Goal: Communication & Community: Answer question/provide support

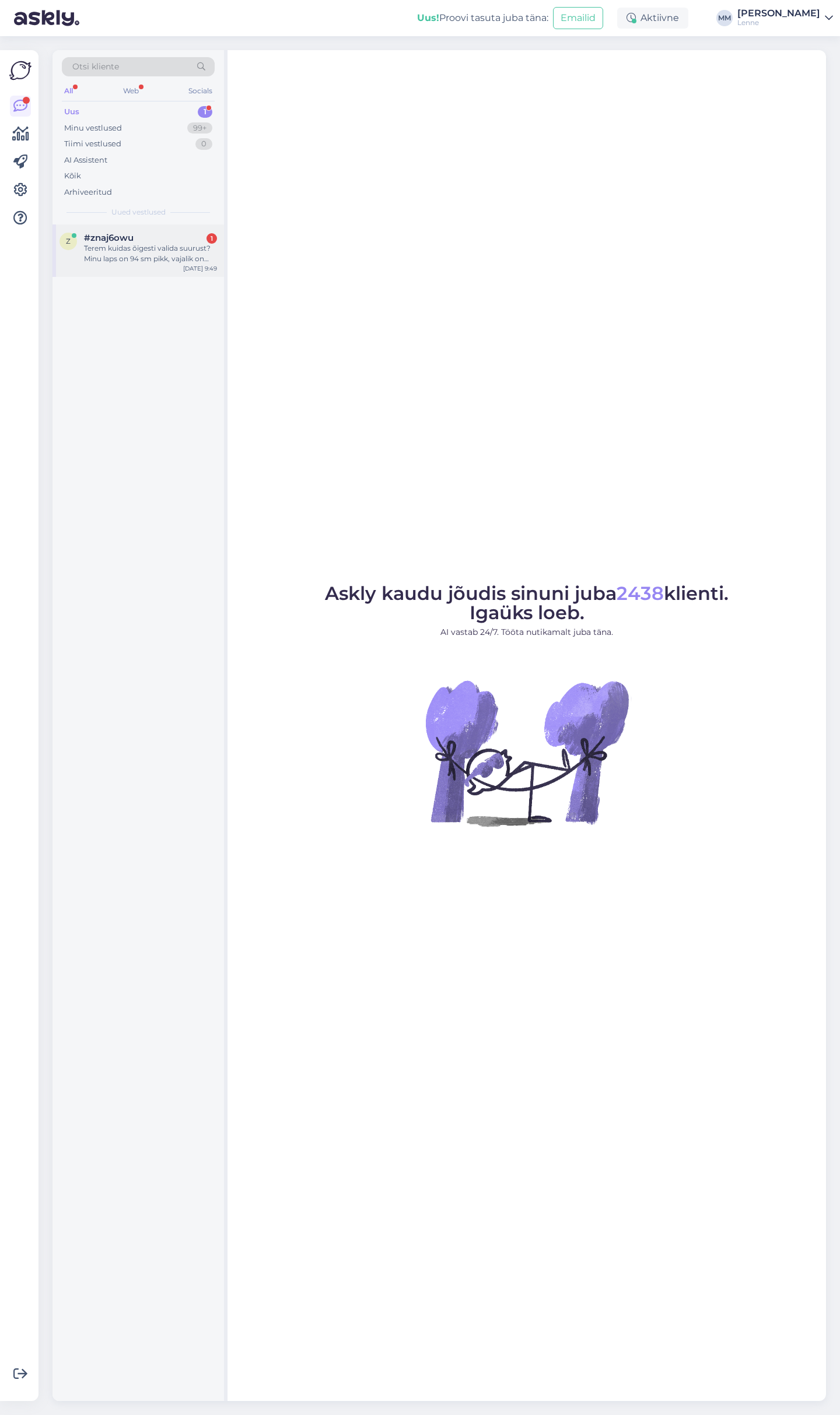
click at [135, 243] on div "Terem kuidas õigesti valida suurust? Minu laps on 94 sm pikk, vajalik on talvek…" at bounding box center [150, 253] width 133 height 21
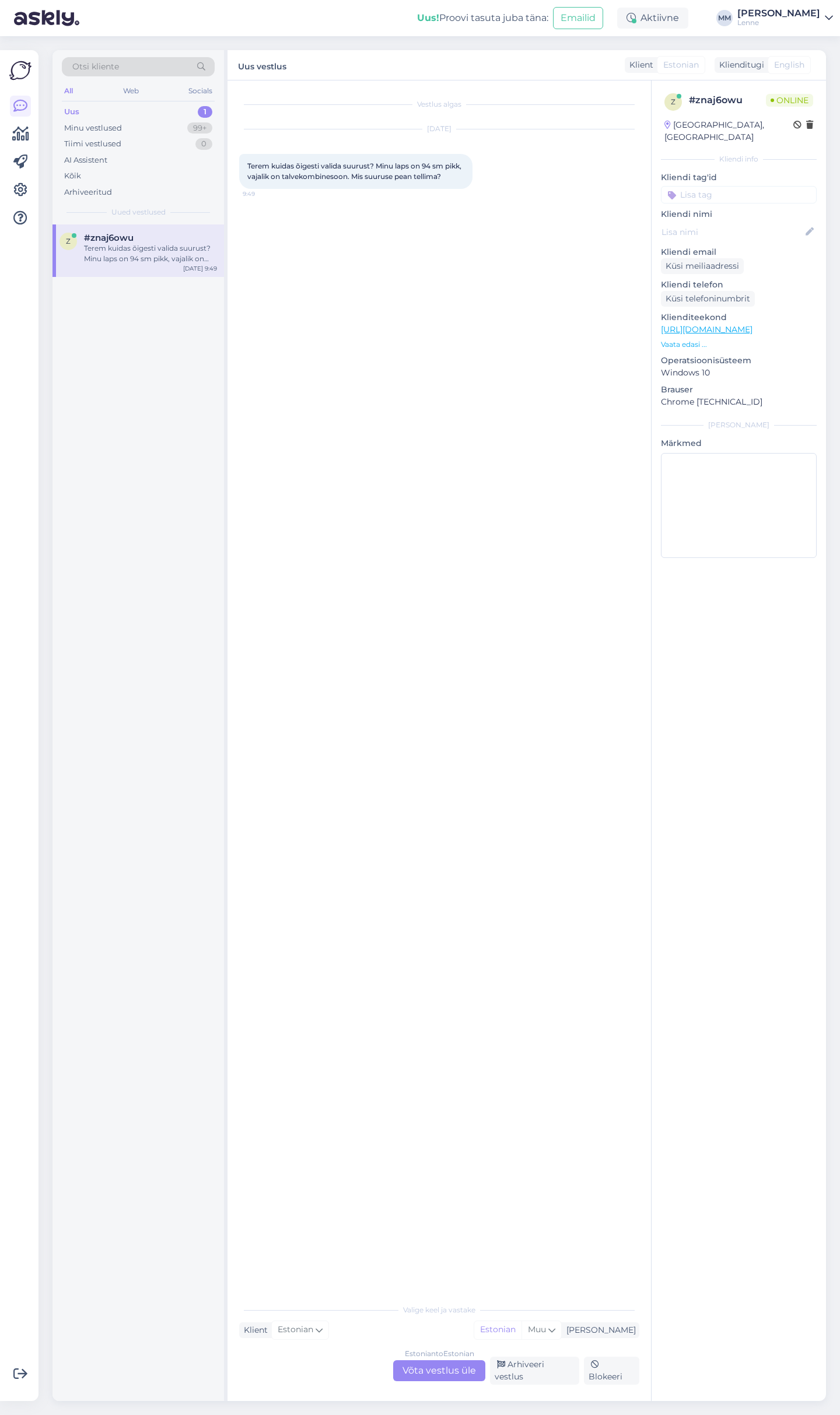
click at [461, 1379] on div "Estonian to Estonian Võta vestlus üle" at bounding box center [439, 1371] width 92 height 21
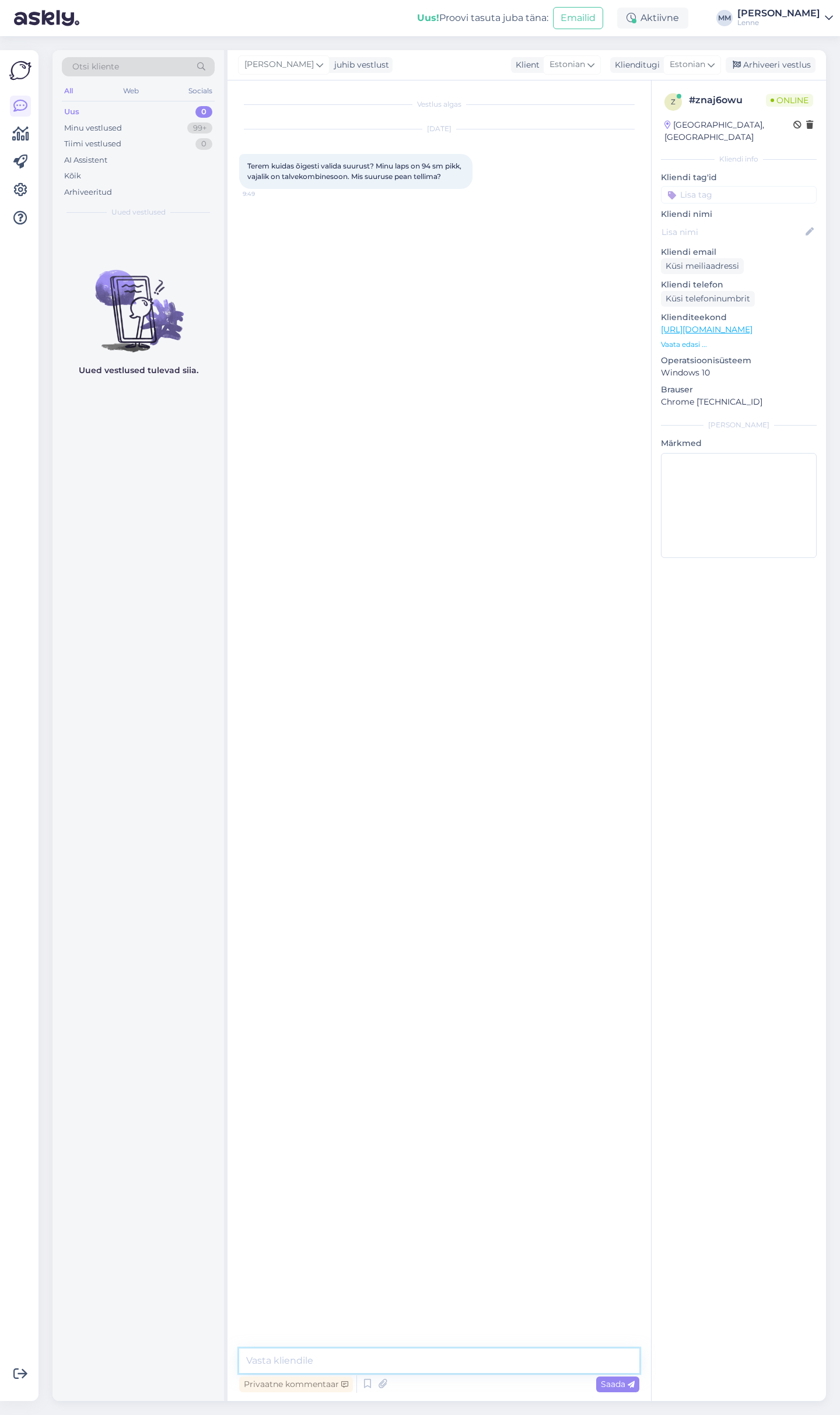
click at [448, 1367] on textarea at bounding box center [439, 1361] width 400 height 25
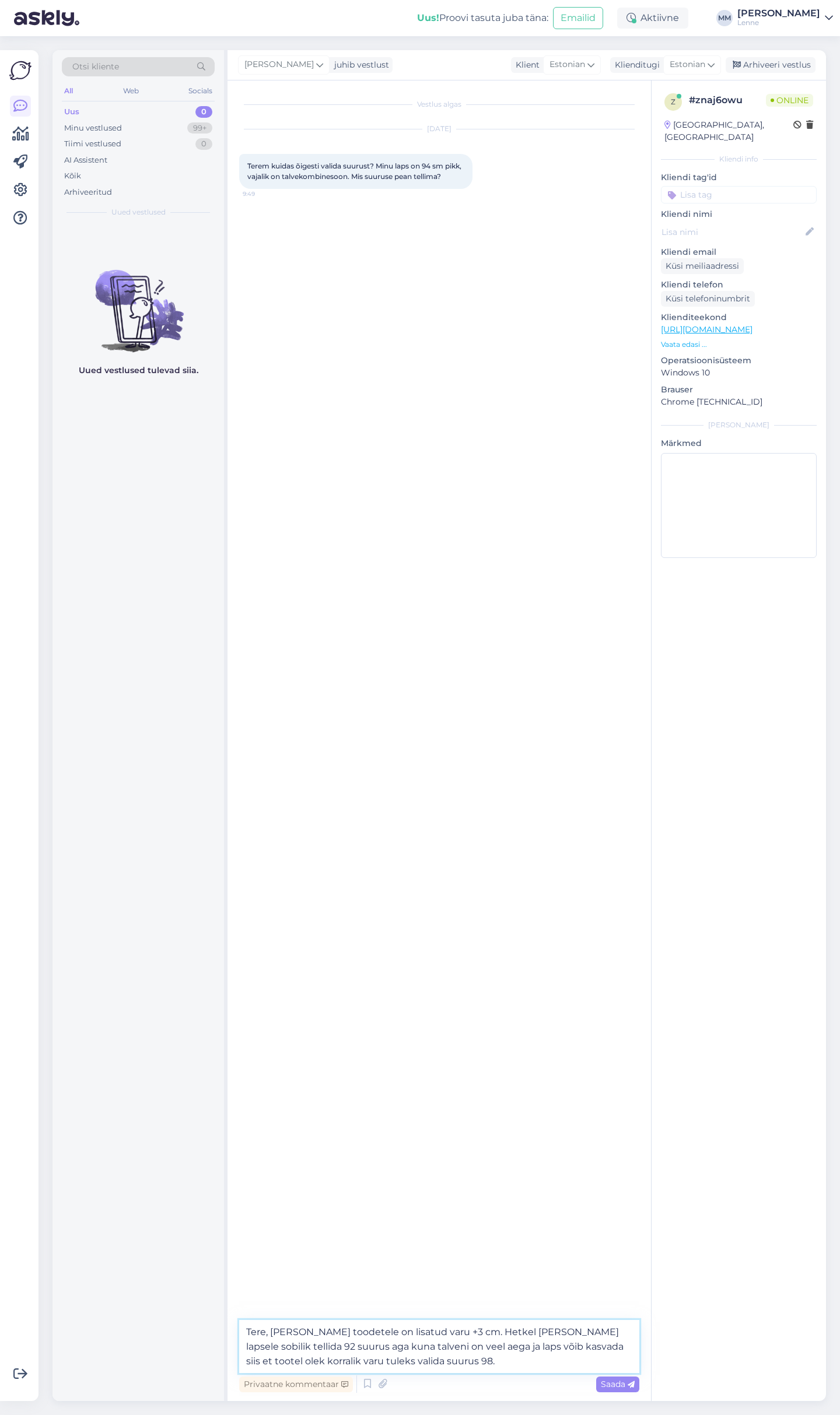
type textarea "Tere, [PERSON_NAME] toodetele on lisatud varu +3 cm. Hetkel [PERSON_NAME] lapse…"
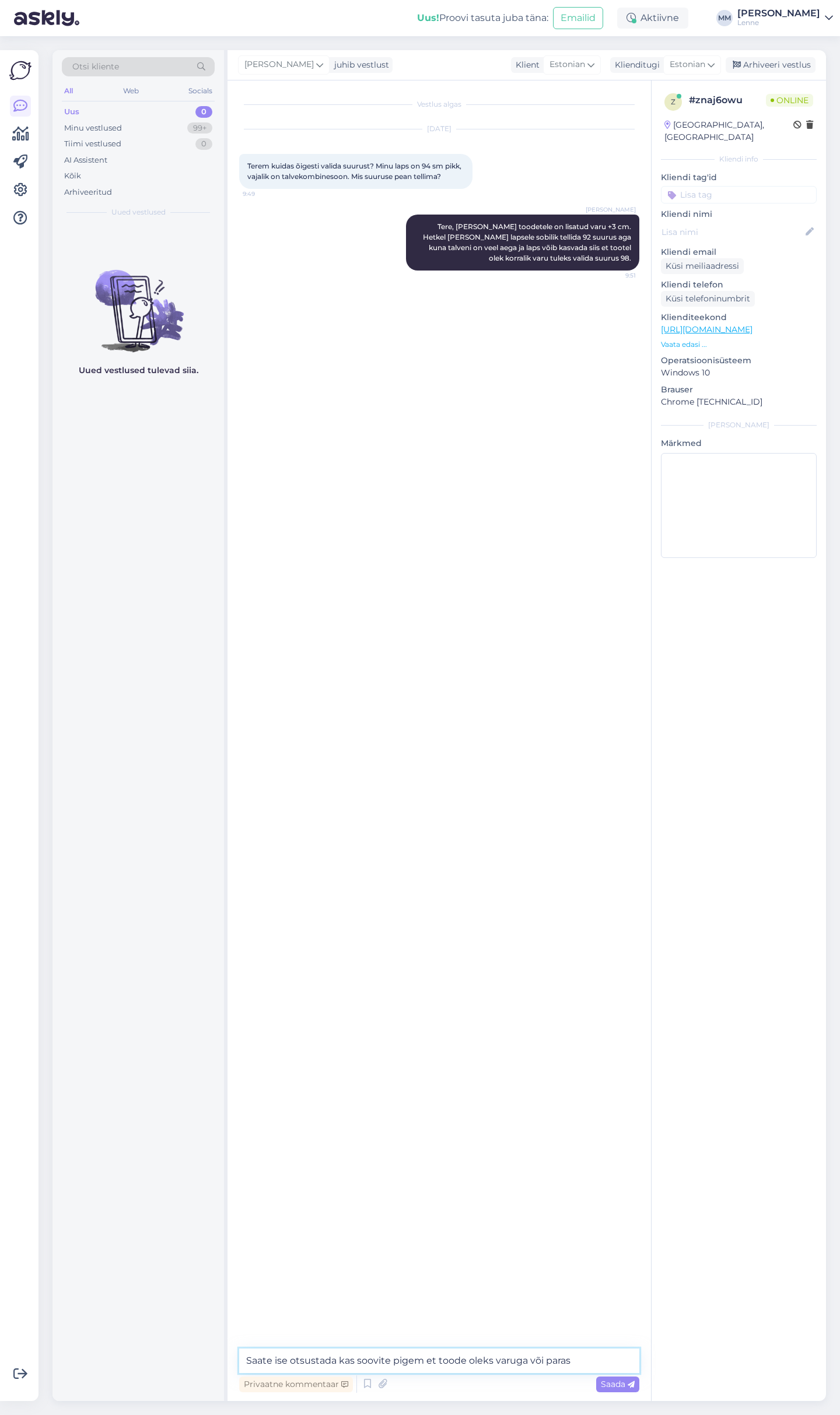
type textarea "Saate ise otsustada kas soovite pigem et toode oleks varuga või paras."
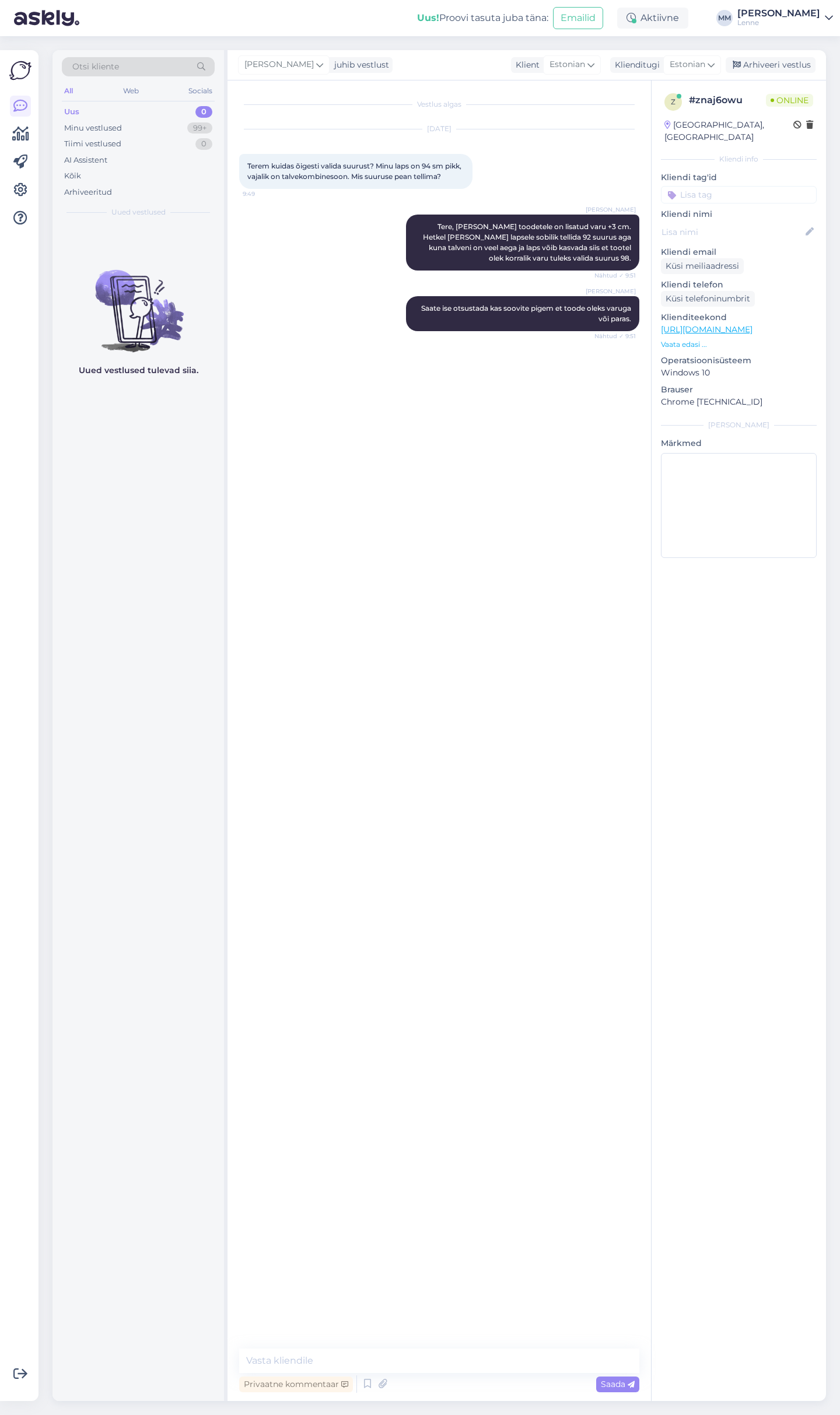
click at [54, 519] on div "Uued vestlused tulevad siia." at bounding box center [138, 813] width 172 height 1177
click at [105, 126] on div "Minu vestlused" at bounding box center [93, 128] width 58 height 12
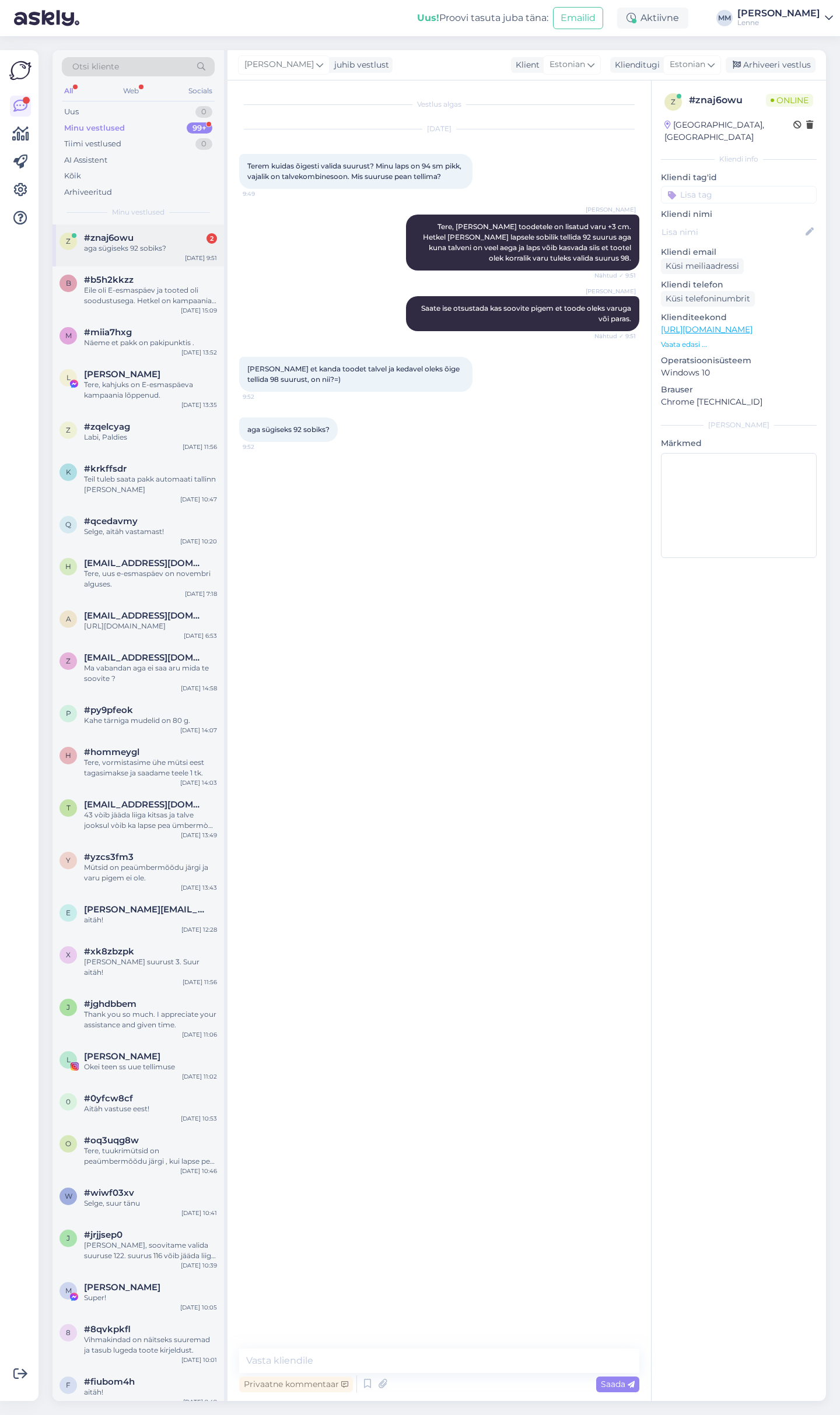
click at [150, 241] on div "#znaj6owu 2" at bounding box center [150, 238] width 133 height 10
drag, startPoint x: 258, startPoint y: 367, endPoint x: 454, endPoint y: 381, distance: 196.5
click at [454, 381] on div "[PERSON_NAME] et kanda toodet talvel ja kedavel oleks õige tellida 98 suurust, …" at bounding box center [356, 374] width 234 height 35
click at [385, 494] on div "Vestlus algas [DATE] Terem kuidas õigesti valida suurust? Minu laps on 94 sm pi…" at bounding box center [444, 714] width 410 height 1246
click at [389, 1354] on textarea at bounding box center [439, 1361] width 400 height 25
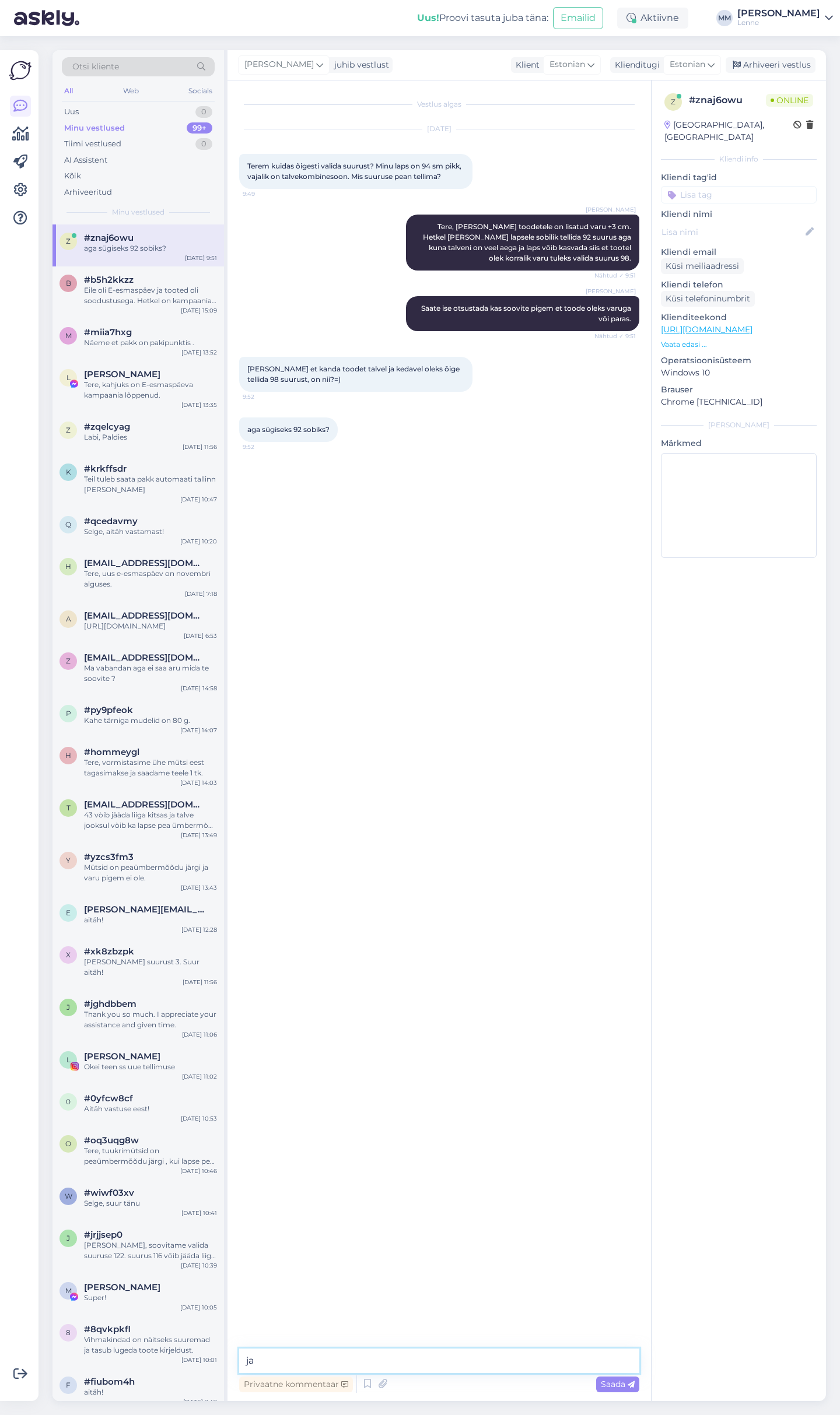
type textarea "j"
type textarea "Kui soovite talvekombekat siis sobiks suurus 92 , kui kevad-sügis mudelit siis …"
